Goal: Navigation & Orientation: Find specific page/section

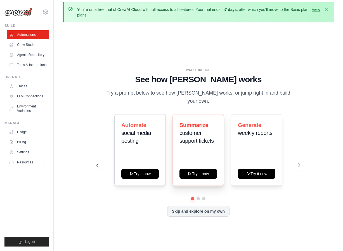
scroll to position [1, 0]
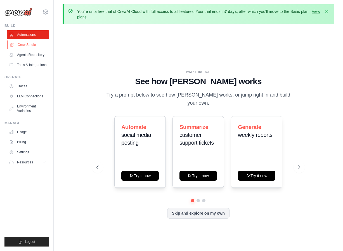
click at [35, 46] on link "Crew Studio" at bounding box center [28, 44] width 42 height 9
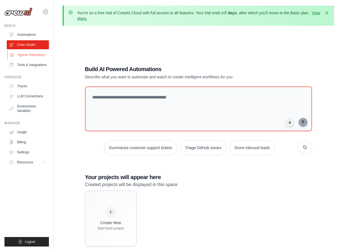
click at [31, 57] on link "Agents Repository" at bounding box center [28, 54] width 42 height 9
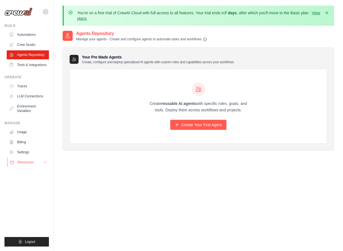
click at [32, 165] on span "Resources" at bounding box center [26, 162] width 16 height 4
click at [25, 183] on span "GitHub" at bounding box center [25, 181] width 10 height 4
